Goal: Check status: Check status

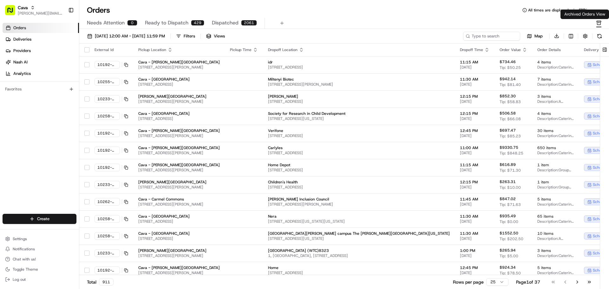
click at [601, 23] on icon "button" at bounding box center [598, 22] width 5 height 5
click at [599, 37] on button at bounding box center [599, 36] width 9 height 9
click at [597, 23] on icon "button" at bounding box center [598, 22] width 5 height 5
drag, startPoint x: 474, startPoint y: 23, endPoint x: 203, endPoint y: 4, distance: 271.3
click at [472, 23] on div "Needs Attention 0 Ready to Dispatch 429 Dispatched 2061" at bounding box center [339, 23] width 505 height 11
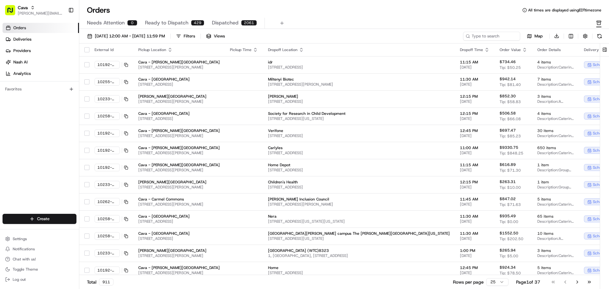
click at [596, 24] on icon "button" at bounding box center [598, 22] width 5 height 5
click at [571, 38] on html "Cava jaimie.jaretsky@cava.com Toggle Sidebar Orders Deliveries Providers Nash A…" at bounding box center [304, 144] width 609 height 289
click at [598, 23] on icon "button" at bounding box center [598, 22] width 5 height 5
click at [503, 37] on input at bounding box center [482, 36] width 76 height 9
paste input "10548-9744362-5591273"
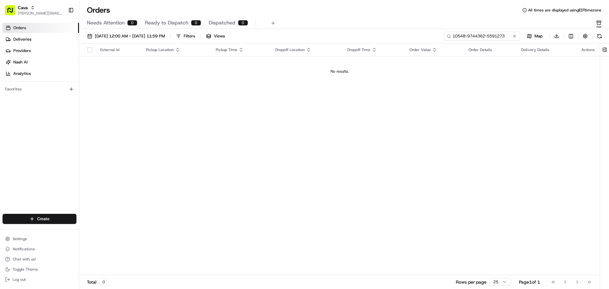
type input "10548-9744362-5591273"
click at [601, 24] on div "Needs Attention 0 Ready to Dispatch 0 Dispatched 0" at bounding box center [343, 23] width 529 height 11
click at [599, 25] on icon "button" at bounding box center [598, 23] width 3 height 3
click at [601, 23] on div "Needs Attention 0 Ready to Dispatch 0 Dispatched 0" at bounding box center [343, 23] width 529 height 11
click at [597, 24] on icon "button" at bounding box center [598, 22] width 5 height 5
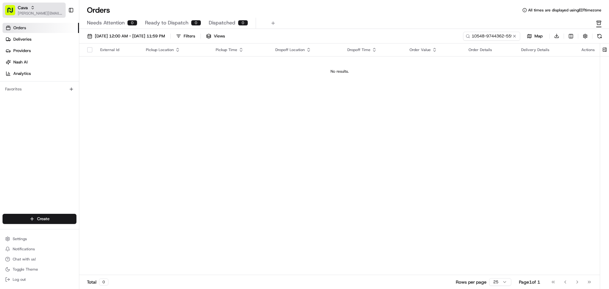
click at [40, 10] on div "Cava" at bounding box center [40, 7] width 45 height 6
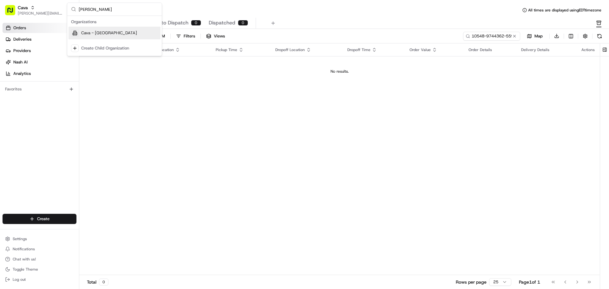
type input "nash"
click at [128, 29] on div "Cava - Nashua" at bounding box center [114, 33] width 92 height 13
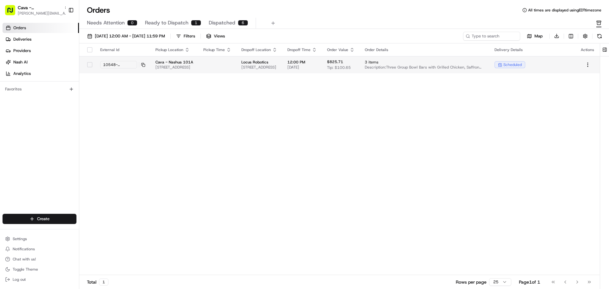
click at [198, 63] on td "Cava - Nashua 101A 350 Amherst St, Nashua, NH 03063, USA" at bounding box center [174, 64] width 48 height 17
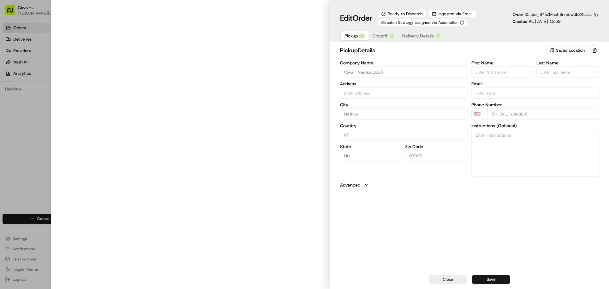
type input "350 Amherst St, Nashua, NH 03063, USA"
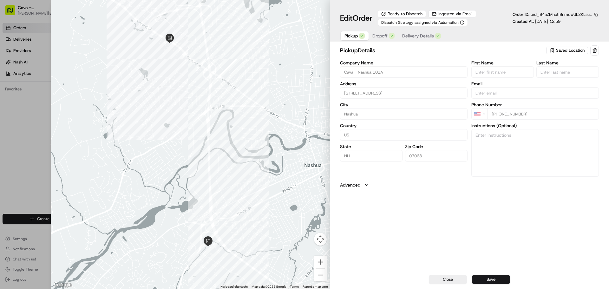
click at [449, 284] on div "Close Save" at bounding box center [469, 278] width 279 height 19
click at [449, 280] on button "Close" at bounding box center [448, 279] width 38 height 9
type input "+1"
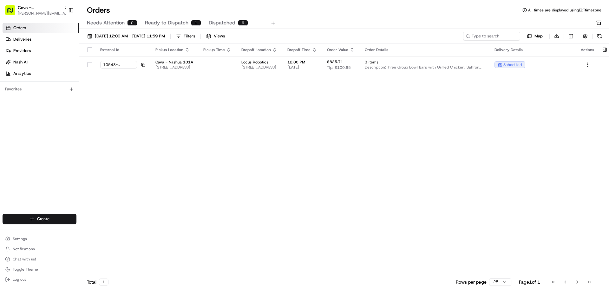
click at [244, 101] on div "External Id Pickup Location Pickup Time Dropoff Location Dropoff Time Order Val…" at bounding box center [339, 159] width 520 height 232
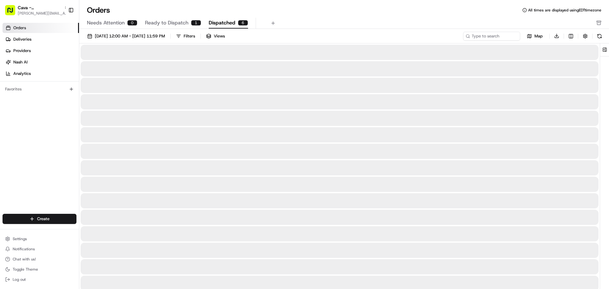
click at [236, 23] on button "Dispatched 6" at bounding box center [228, 23] width 39 height 11
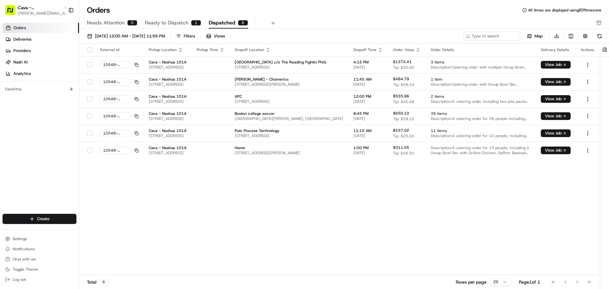
click at [128, 52] on div "External Id" at bounding box center [119, 49] width 38 height 5
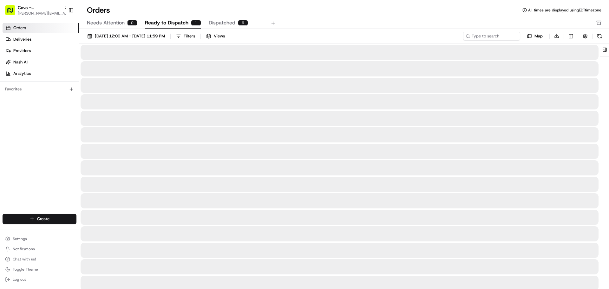
click at [174, 23] on span "Ready to Dispatch" at bounding box center [166, 23] width 43 height 8
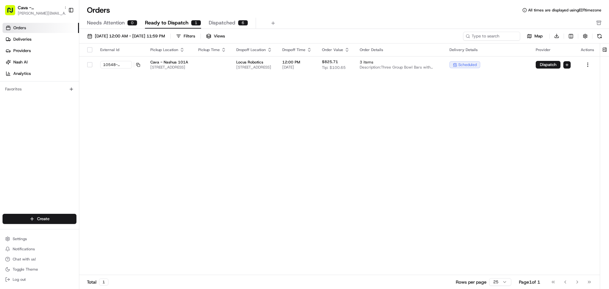
click at [547, 89] on div "External Id Pickup Location Pickup Time Dropoff Location Dropoff Time Order Val…" at bounding box center [339, 159] width 520 height 232
click at [592, 21] on div "Needs Attention 0 Ready to Dispatch 1 Dispatched 6" at bounding box center [339, 23] width 505 height 11
click at [596, 22] on div "Needs Attention 0 Ready to Dispatch 1 Dispatched 6" at bounding box center [343, 23] width 529 height 11
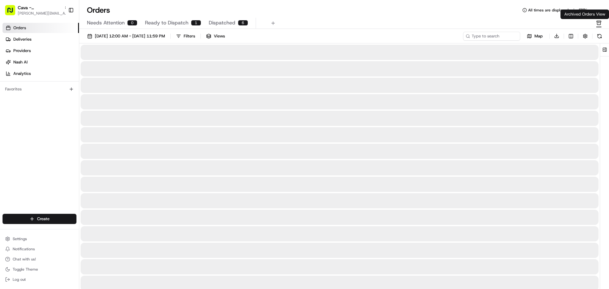
click at [598, 22] on rect "button" at bounding box center [598, 21] width 4 height 1
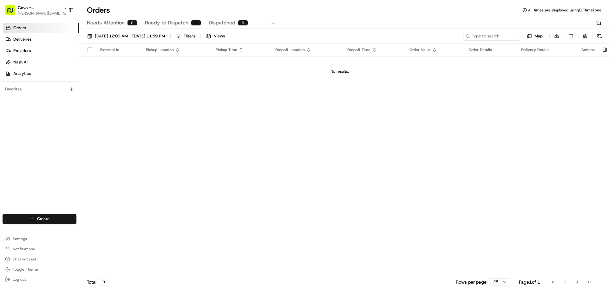
click at [432, 36] on div "08/01/2025 12:00 AM - 08/31/2025 11:59 PM Filters Views" at bounding box center [272, 36] width 377 height 9
